Goal: Transaction & Acquisition: Purchase product/service

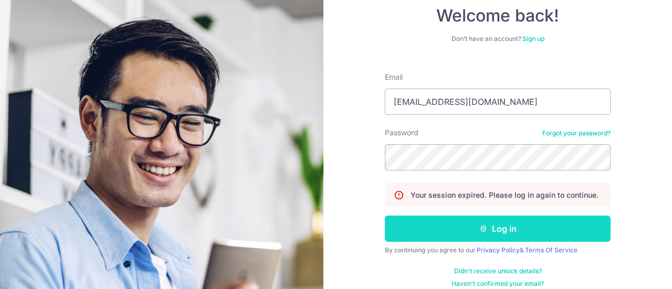
scroll to position [76, 0]
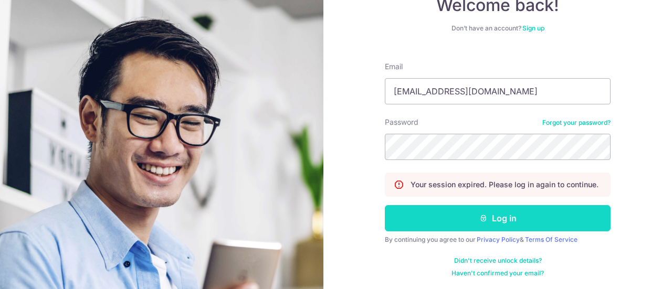
click at [572, 215] on button "Log in" at bounding box center [498, 218] width 226 height 26
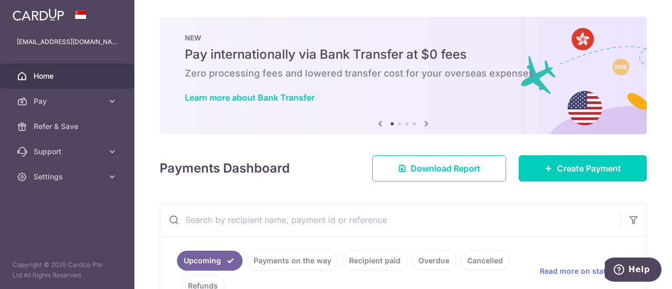
scroll to position [53, 0]
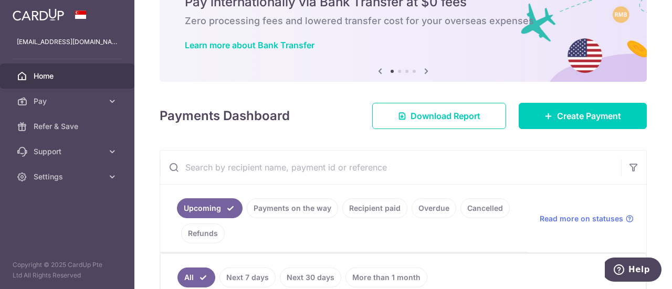
click at [363, 206] on link "Recipient paid" at bounding box center [375, 209] width 65 height 20
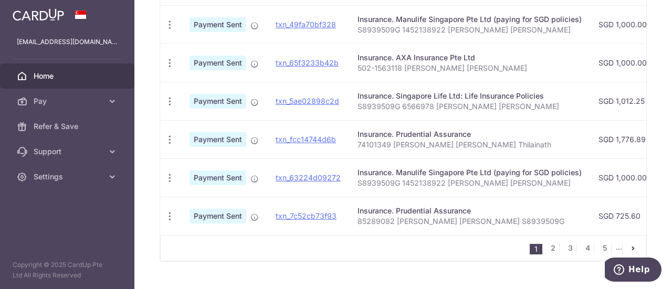
scroll to position [504, 0]
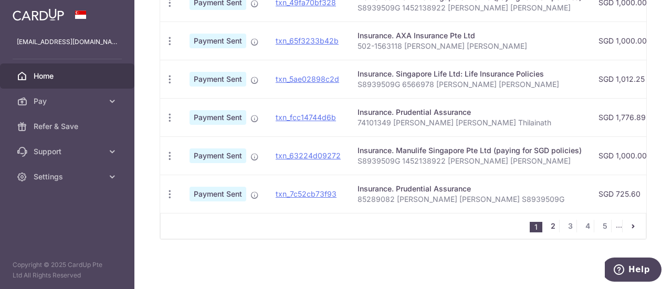
click at [552, 227] on link "2" at bounding box center [553, 226] width 13 height 13
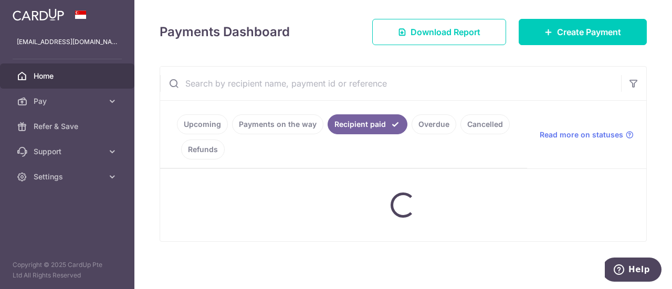
click at [380, 82] on input "text" at bounding box center [390, 84] width 461 height 34
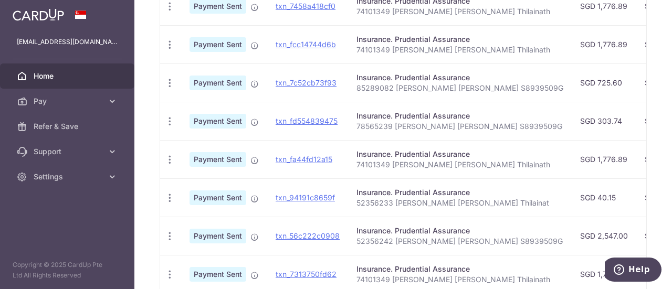
scroll to position [399, 0]
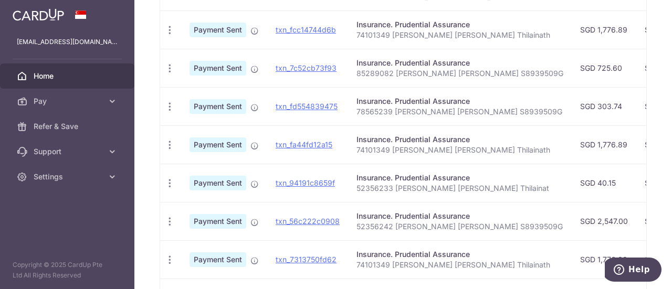
type input "prudential"
drag, startPoint x: 352, startPoint y: 189, endPoint x: 391, endPoint y: 189, distance: 38.9
click at [391, 189] on td "Insurance. Prudential Assurance 52356233 Indra Genevieve Thilainat" at bounding box center [460, 183] width 224 height 38
copy p "52356233"
drag, startPoint x: 381, startPoint y: 223, endPoint x: 392, endPoint y: 224, distance: 11.1
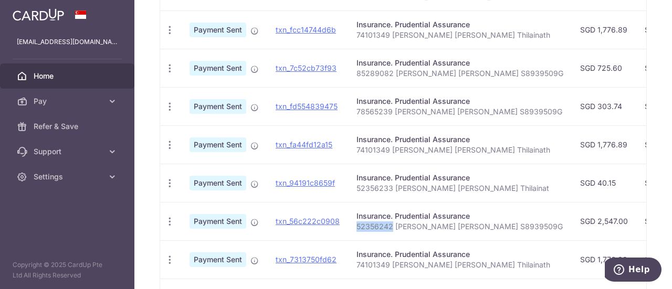
click at [392, 224] on p "52356242 Indra Genevieve S8939509G" at bounding box center [460, 227] width 207 height 11
copy p "52356242"
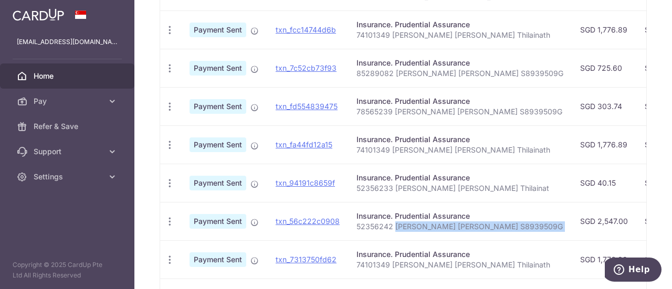
drag, startPoint x: 395, startPoint y: 221, endPoint x: 510, endPoint y: 231, distance: 115.5
click at [510, 231] on tr "PDF Receipt Payment Sent txn_56c222c0908 Insurance. Prudential Assurance 523562…" at bounding box center [570, 221] width 821 height 38
copy tr "Indra Genevieve S8939509G"
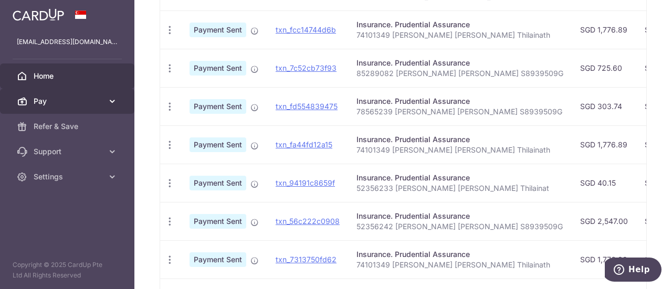
click at [96, 101] on span "Pay" at bounding box center [68, 101] width 69 height 11
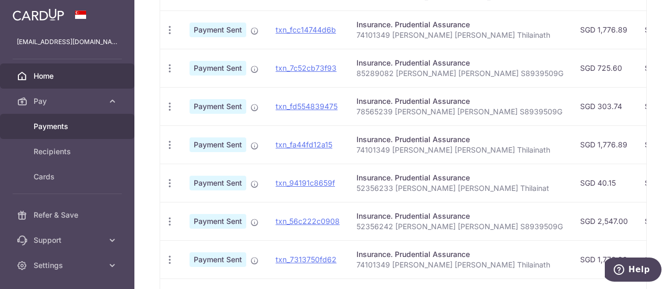
click at [69, 126] on span "Payments" at bounding box center [68, 126] width 69 height 11
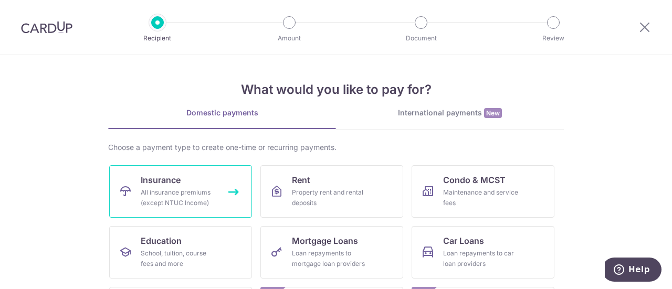
click at [162, 198] on div "All insurance premiums (except NTUC Income)" at bounding box center [179, 198] width 76 height 21
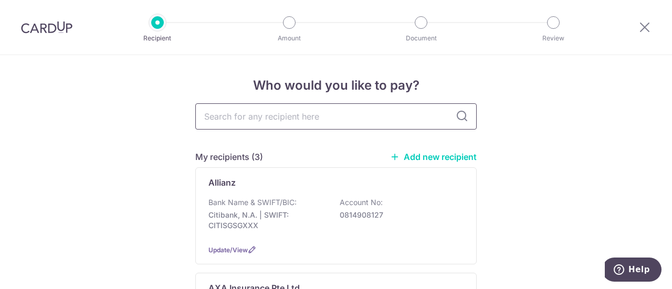
click at [311, 116] on input "text" at bounding box center [336, 117] width 282 height 26
type input "prudential"
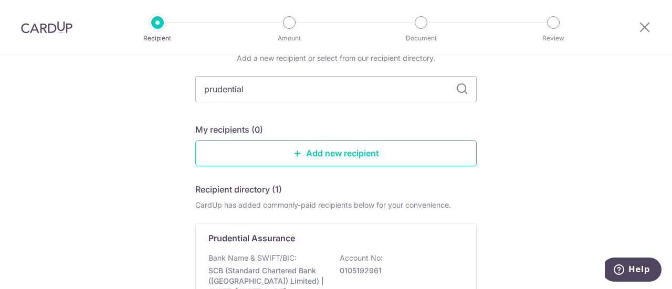
scroll to position [105, 0]
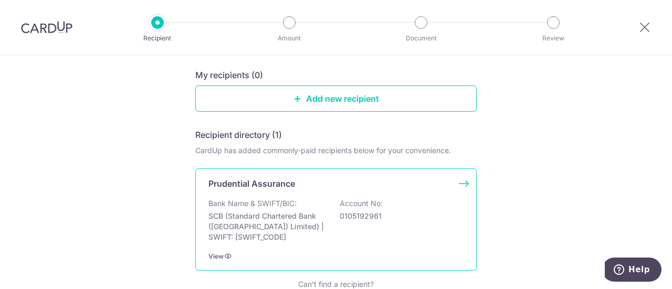
click at [271, 209] on div "Bank Name & SWIFT/BIC: SCB (Standard Chartered Bank (Singapore) Limited) | SWIF…" at bounding box center [336, 221] width 255 height 44
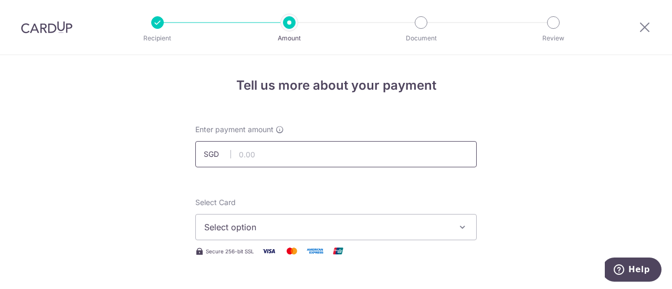
click at [274, 150] on input "text" at bounding box center [336, 154] width 282 height 26
type input "1,091.45"
click at [256, 232] on span "Select option" at bounding box center [326, 227] width 245 height 13
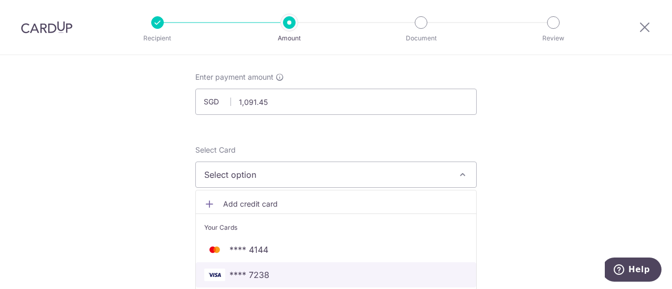
click at [275, 269] on span "**** 7238" at bounding box center [336, 275] width 264 height 13
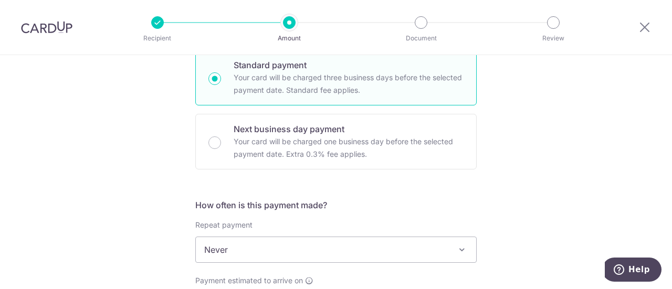
scroll to position [315, 0]
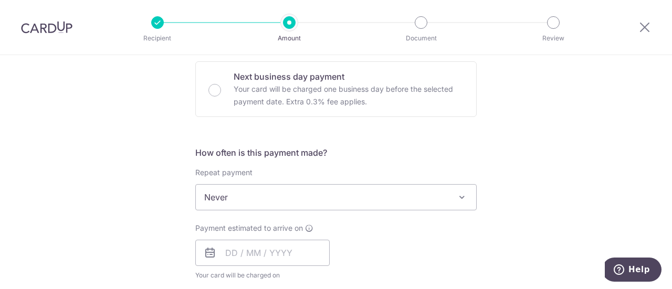
click at [239, 201] on span "Never" at bounding box center [336, 197] width 281 height 25
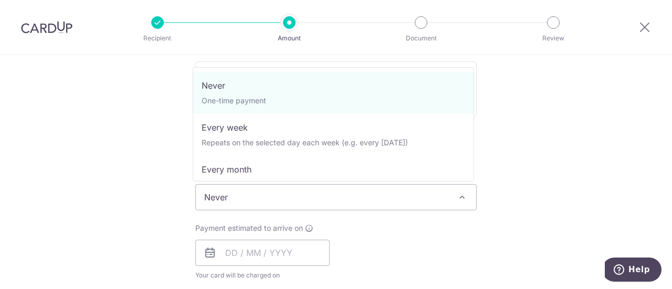
click at [239, 201] on span "Never" at bounding box center [336, 197] width 281 height 25
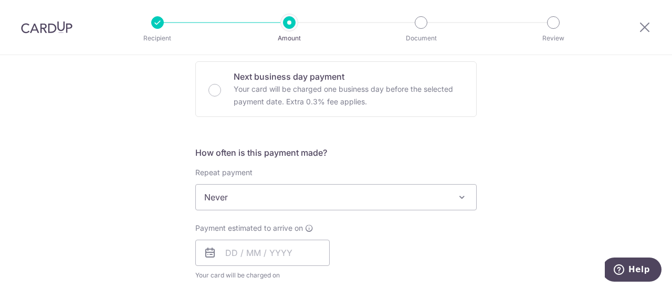
scroll to position [368, 0]
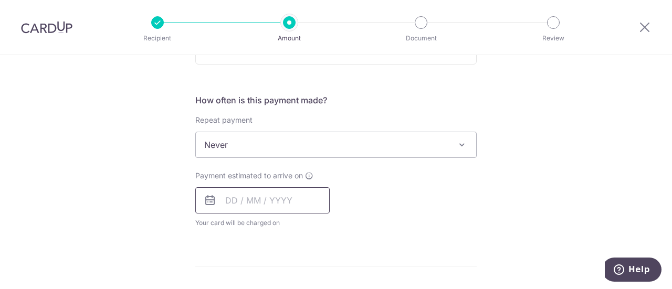
click at [229, 206] on input "text" at bounding box center [262, 201] width 134 height 26
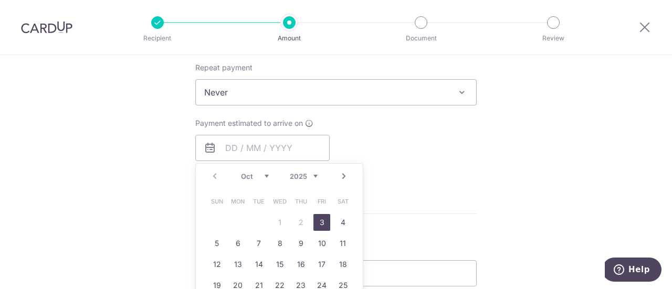
click at [316, 219] on link "3" at bounding box center [322, 222] width 17 height 17
type input "03/10/2025"
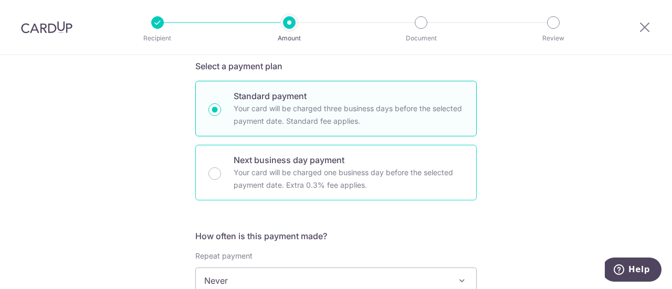
scroll to position [210, 0]
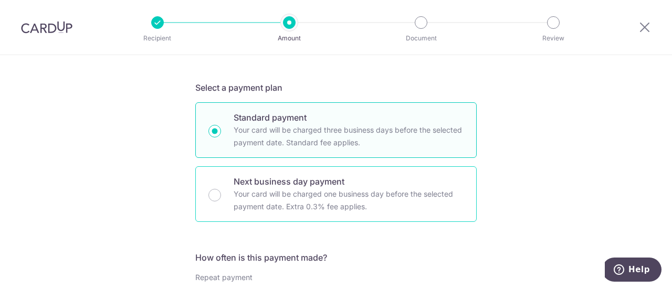
click at [278, 179] on p "Next business day payment" at bounding box center [349, 181] width 230 height 13
click at [221, 189] on input "Next business day payment Your card will be charged one business day before the…" at bounding box center [215, 195] width 13 height 13
radio input "false"
radio input "true"
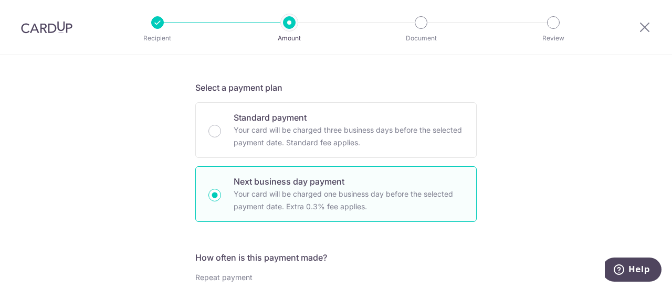
scroll to position [420, 0]
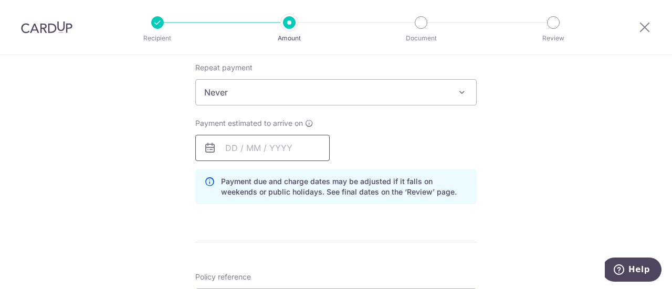
click at [285, 156] on input "text" at bounding box center [262, 148] width 134 height 26
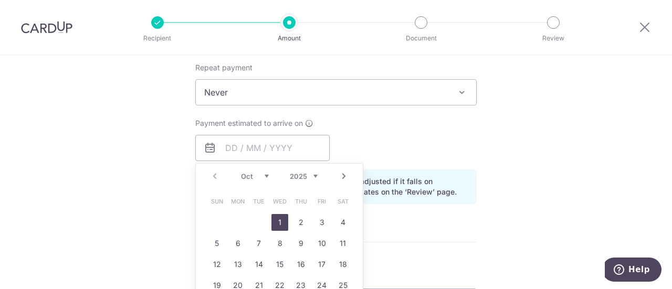
click at [275, 221] on link "1" at bounding box center [280, 222] width 17 height 17
type input "[DATE]"
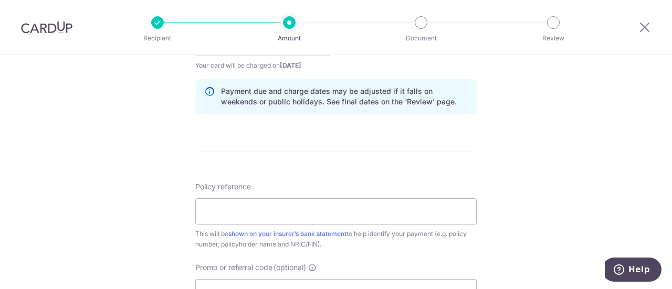
scroll to position [578, 0]
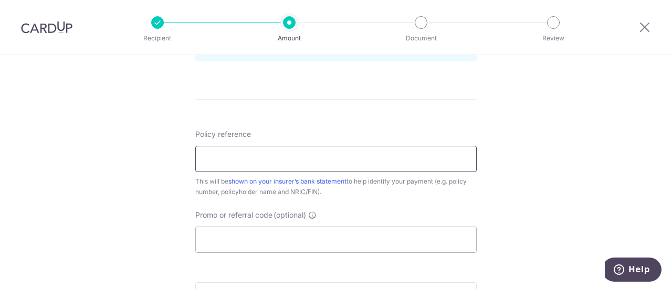
click at [251, 160] on input "Policy reference" at bounding box center [336, 159] width 282 height 26
paste input "52356233 52356242 Indra Genevieve S"
drag, startPoint x: 311, startPoint y: 159, endPoint x: 503, endPoint y: 176, distance: 193.1
type input "52356233 52356242 Indra S8939509G"
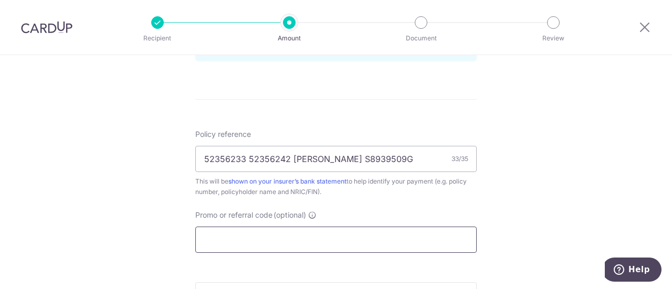
click at [249, 233] on input "Promo or referral code (optional)" at bounding box center [336, 240] width 282 height 26
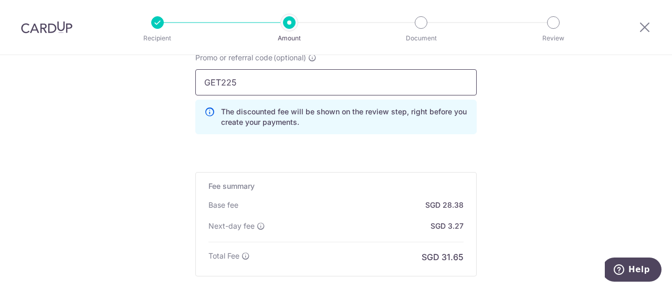
scroll to position [841, 0]
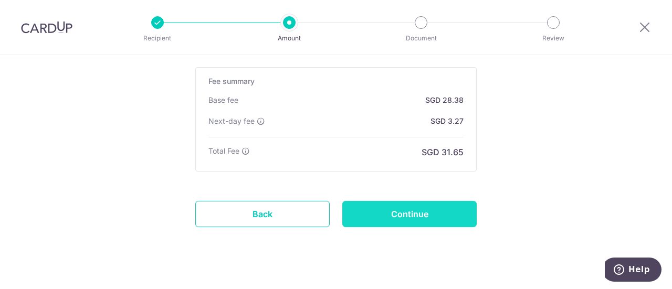
type input "GET225"
click at [409, 206] on input "Continue" at bounding box center [410, 214] width 134 height 26
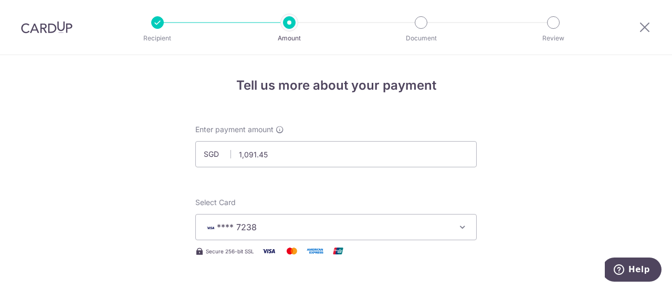
scroll to position [621, 0]
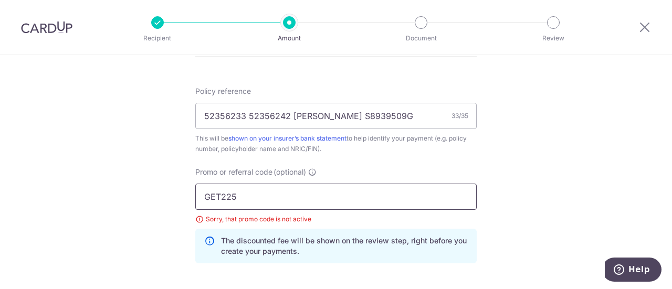
drag, startPoint x: 270, startPoint y: 192, endPoint x: 145, endPoint y: 195, distance: 125.1
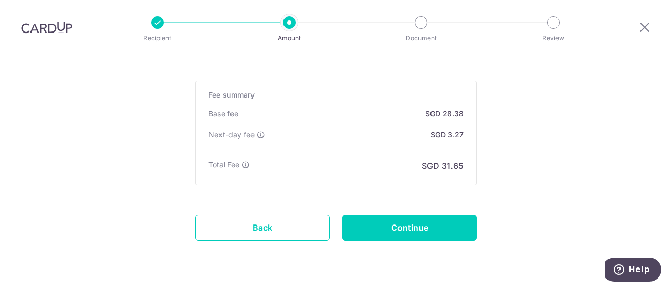
scroll to position [822, 0]
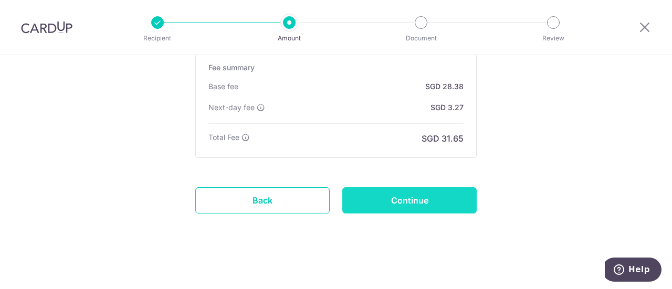
click at [438, 203] on input "Continue" at bounding box center [410, 201] width 134 height 26
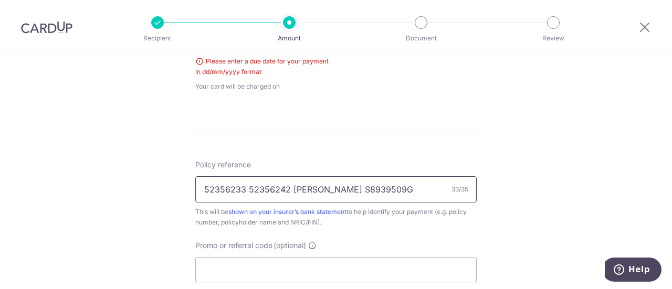
scroll to position [425, 0]
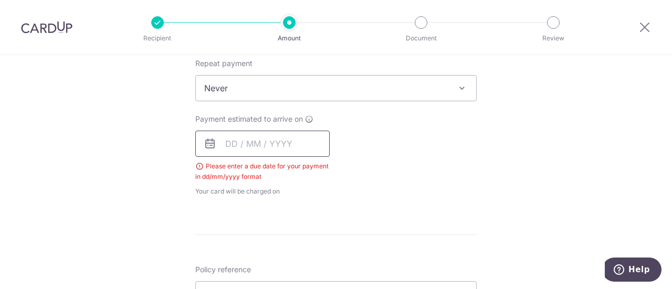
click at [261, 146] on input "text" at bounding box center [262, 144] width 134 height 26
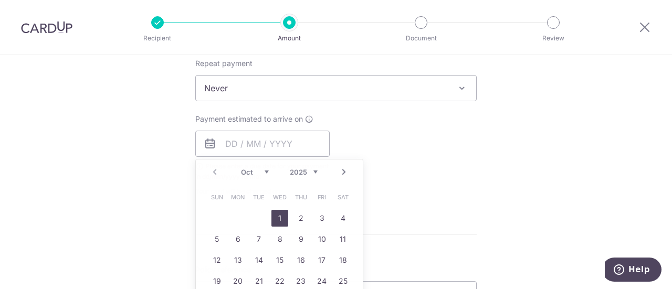
click at [420, 179] on div "Payment estimated to arrive on Prev Next Oct Nov Dec 2025 2026 2027 2028 2029 2…" at bounding box center [336, 155] width 294 height 83
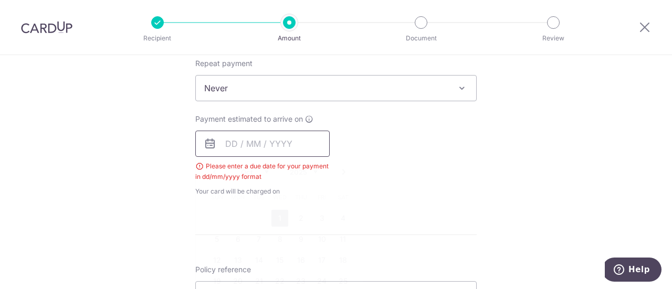
click at [241, 139] on input "text" at bounding box center [262, 144] width 134 height 26
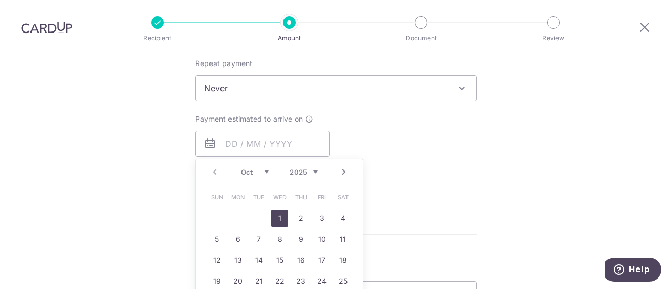
click at [272, 216] on link "1" at bounding box center [280, 218] width 17 height 17
type input "[DATE]"
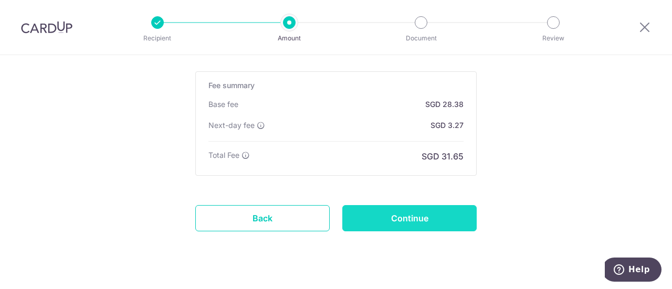
scroll to position [792, 0]
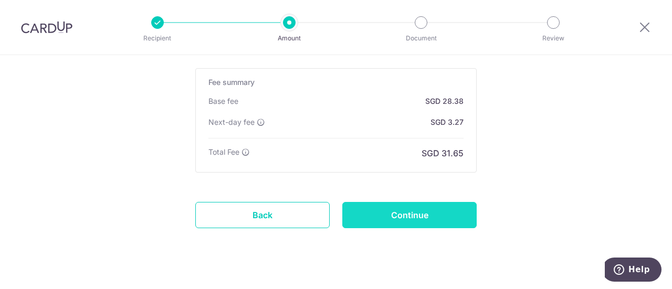
click at [378, 223] on input "Continue" at bounding box center [410, 215] width 134 height 26
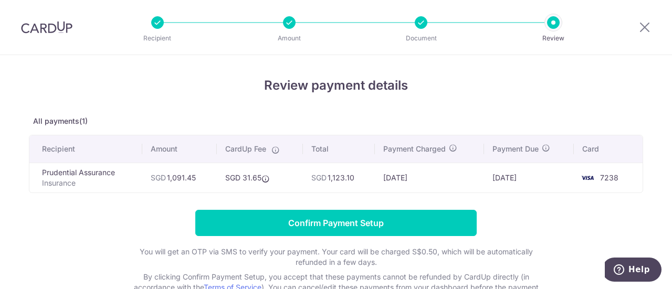
click at [540, 215] on form "Confirm Payment Setup You will get an OTP via SMS to verify your payment. Your …" at bounding box center [336, 257] width 615 height 94
